Goal: Go to known website: Access a specific website the user already knows

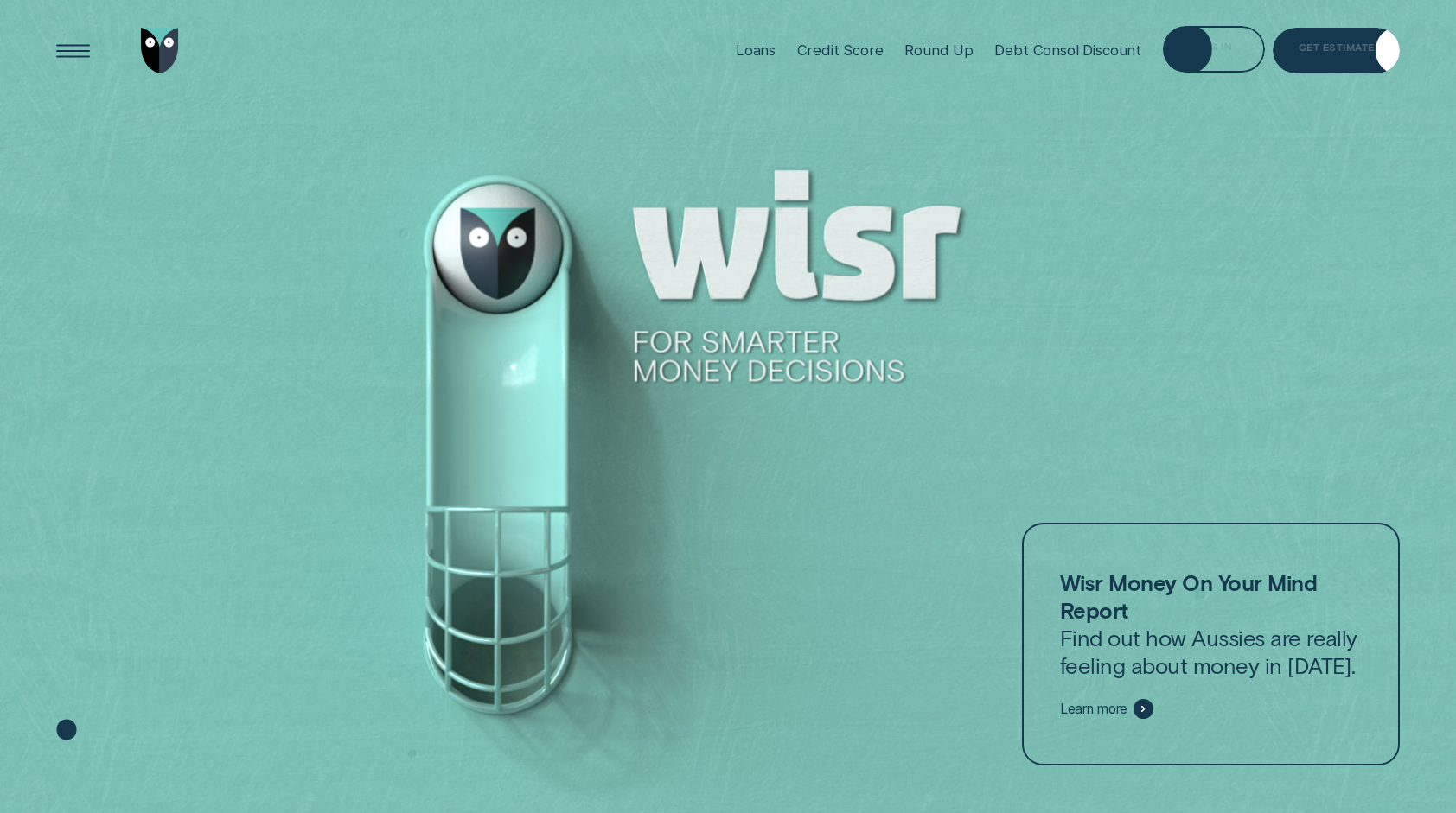
click at [1226, 50] on div "Log in" at bounding box center [1214, 51] width 38 height 8
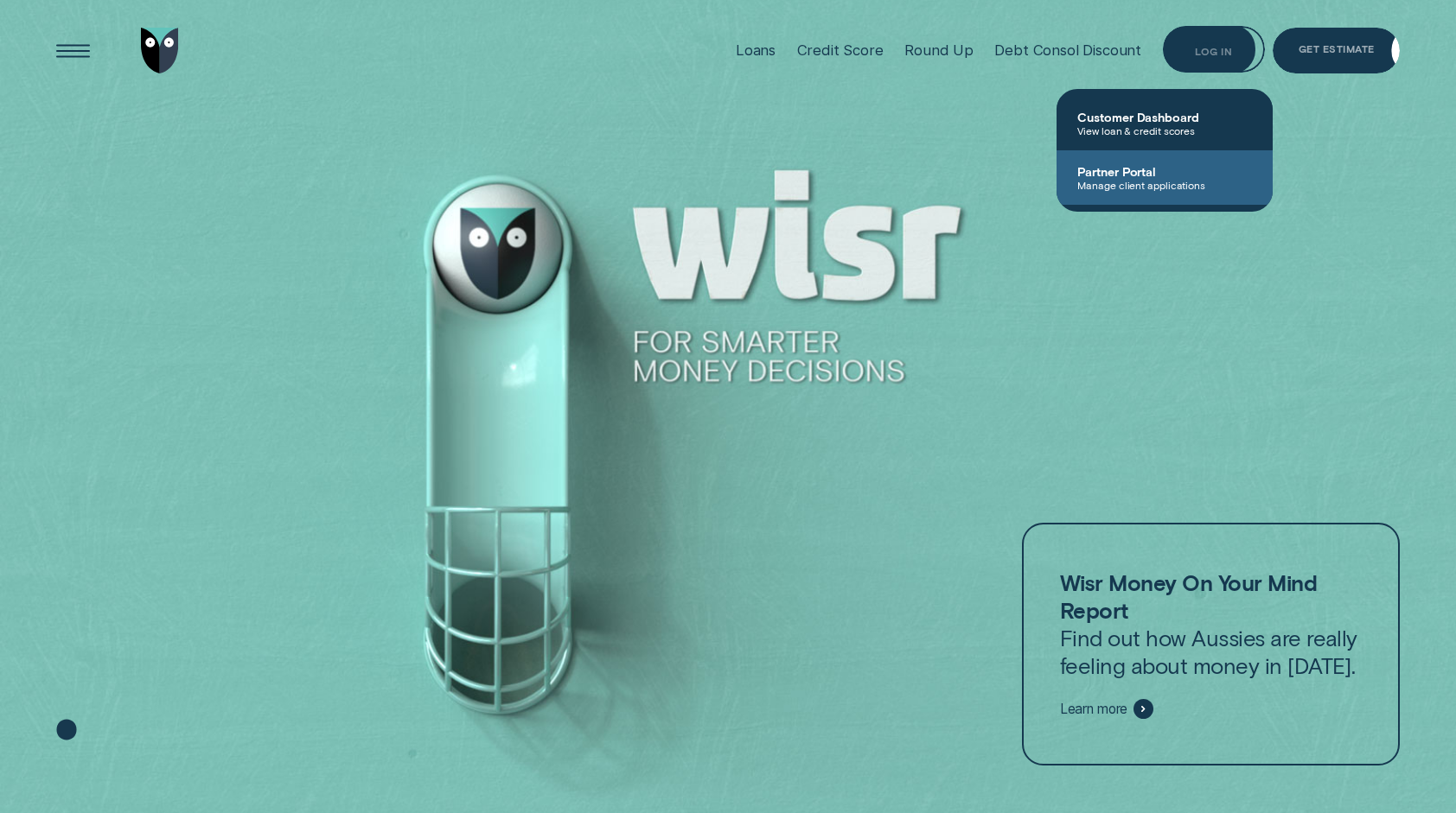
click at [1171, 170] on span "Partner Portal" at bounding box center [1165, 172] width 174 height 15
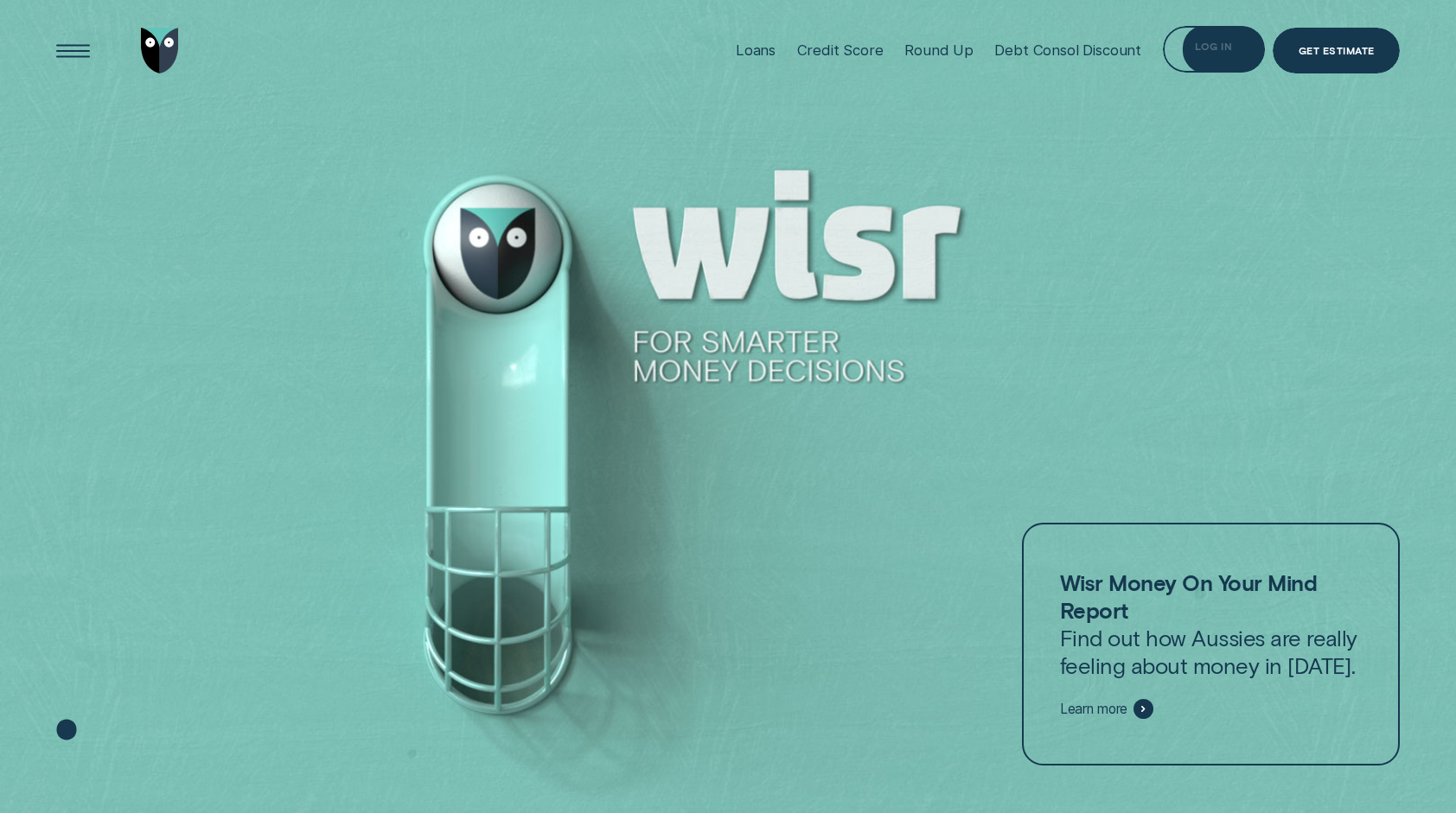
click at [1207, 50] on div "Log in" at bounding box center [1214, 45] width 38 height 8
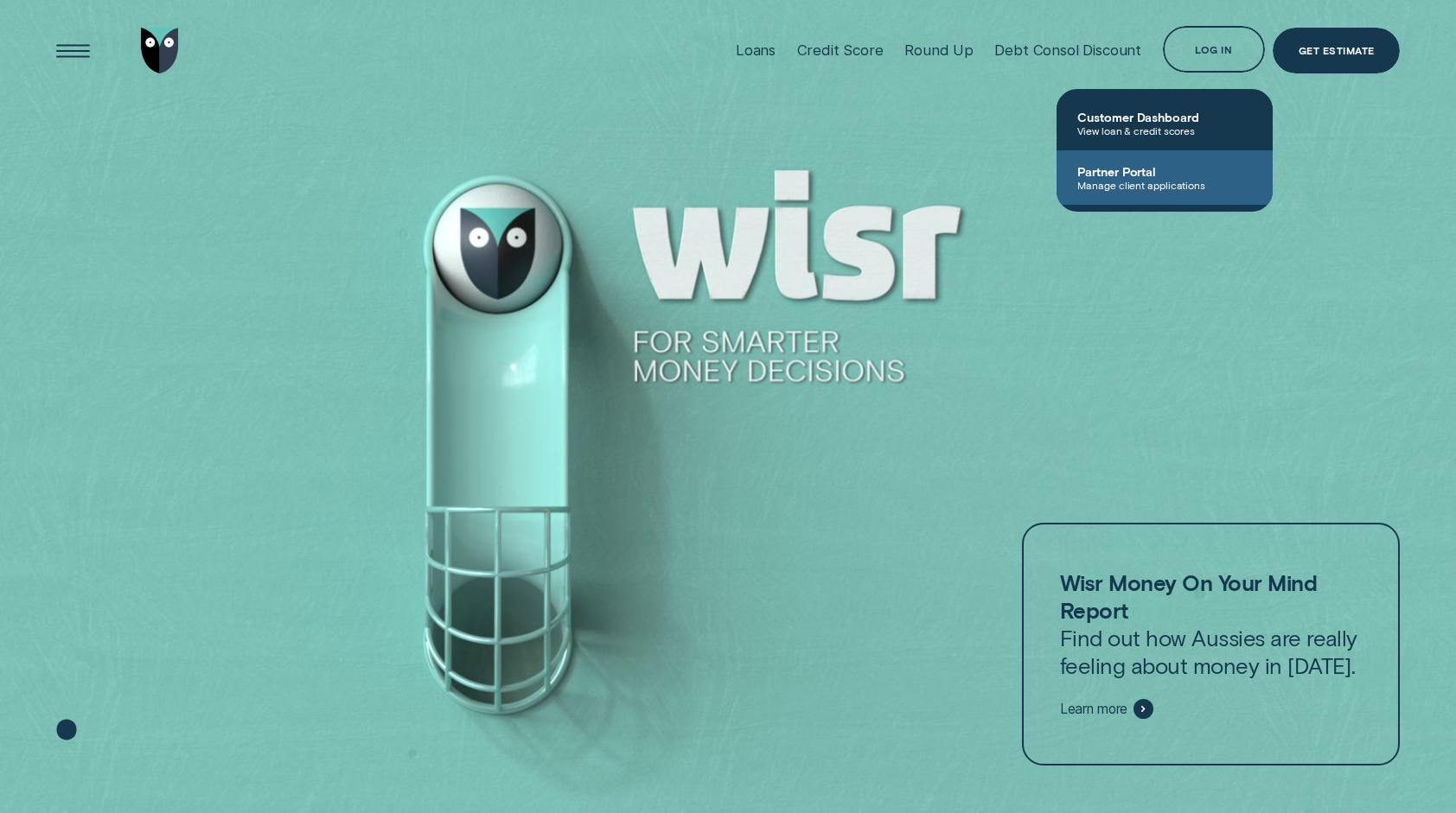
click at [1160, 168] on span "Partner Portal" at bounding box center [1165, 172] width 174 height 15
